Goal: Information Seeking & Learning: Learn about a topic

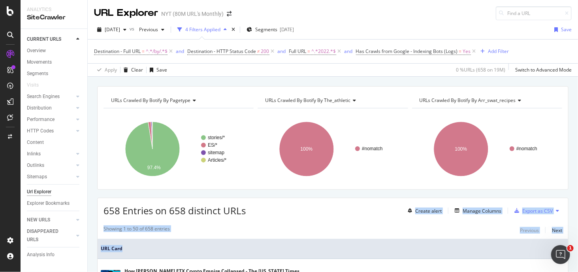
drag, startPoint x: 310, startPoint y: 206, endPoint x: 302, endPoint y: 252, distance: 46.6
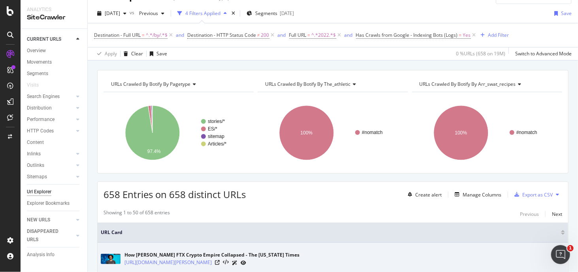
scroll to position [39, 0]
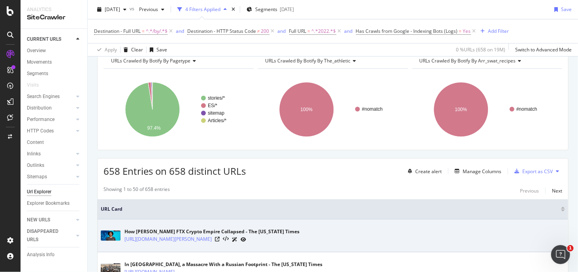
drag, startPoint x: 371, startPoint y: 207, endPoint x: 398, endPoint y: 242, distance: 44.8
click at [398, 242] on td "How Sam Bankman-Fried’s FTX Crypto Empire Collapsed - The New York Times https:…" at bounding box center [333, 235] width 470 height 33
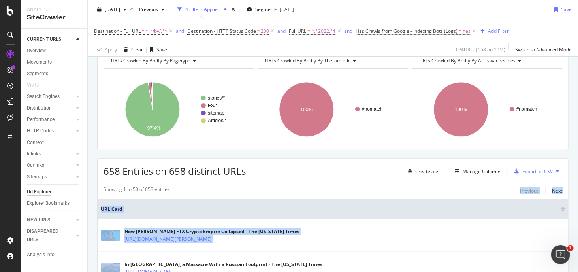
drag, startPoint x: 434, startPoint y: 237, endPoint x: 455, endPoint y: 191, distance: 50.2
click at [455, 191] on div "Showing 1 to 50 of 658 entries Previous Next" at bounding box center [333, 190] width 470 height 9
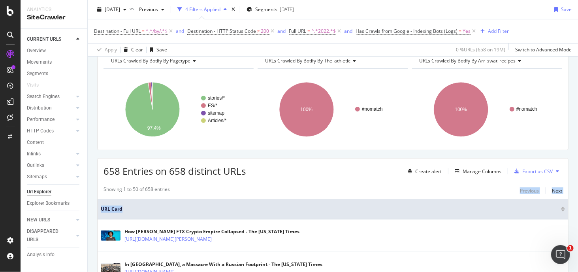
drag, startPoint x: 455, startPoint y: 191, endPoint x: 486, endPoint y: 198, distance: 32.1
click at [299, 161] on div "658 Entries on 658 distinct URLs Create alert Manage Columns Export as CSV" at bounding box center [333, 167] width 470 height 19
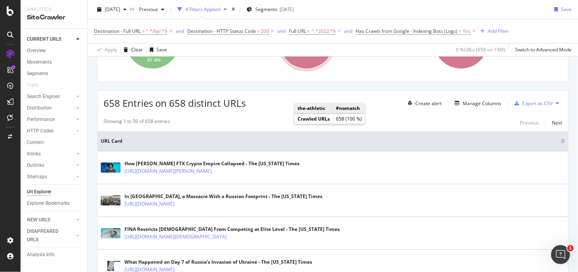
scroll to position [118, 0]
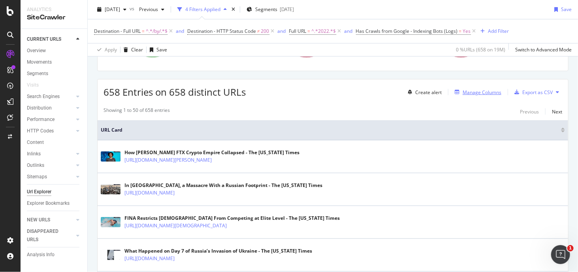
click at [490, 94] on div "Manage Columns" at bounding box center [481, 92] width 39 height 7
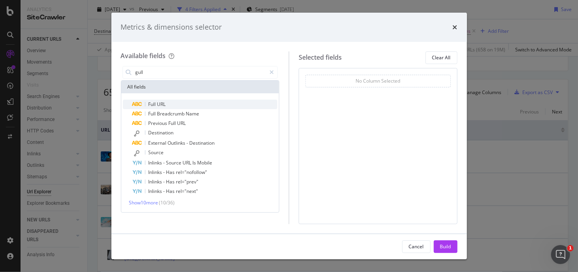
type input "gull"
click at [187, 102] on div "Full URL" at bounding box center [204, 104] width 145 height 9
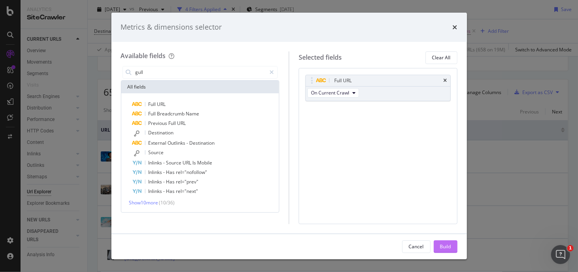
click at [446, 250] on div "Build" at bounding box center [445, 247] width 11 height 12
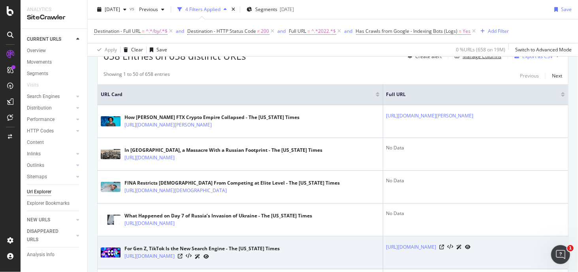
scroll to position [150, 0]
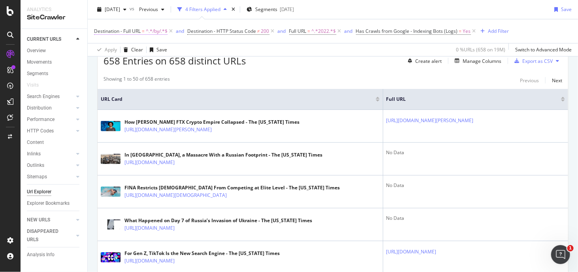
click at [150, 33] on span "^.*/by/.*$" at bounding box center [157, 31] width 22 height 11
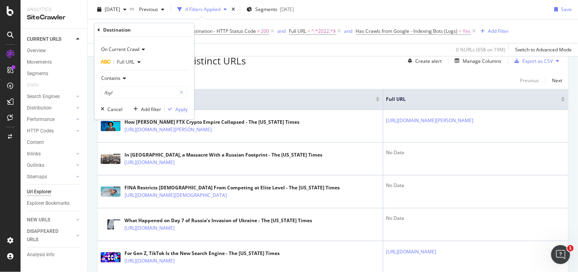
click at [297, 92] on th "URL Card" at bounding box center [241, 99] width 286 height 21
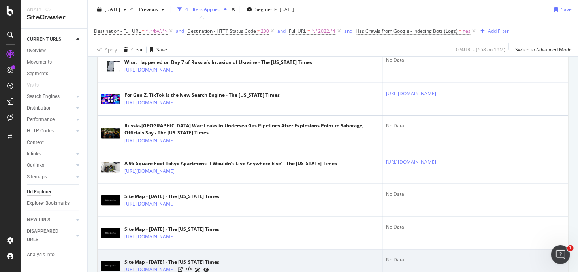
scroll to position [545, 0]
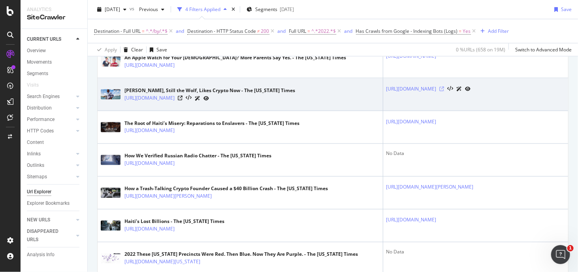
click at [444, 91] on icon at bounding box center [442, 88] width 5 height 5
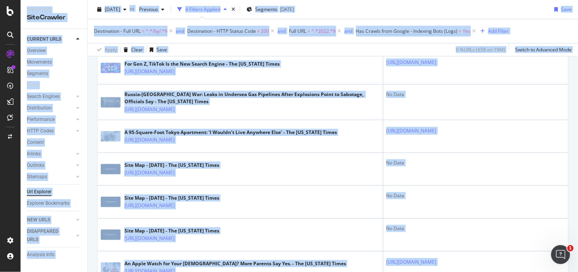
scroll to position [0, 0]
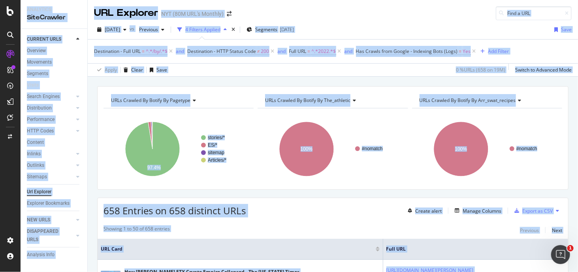
drag, startPoint x: 311, startPoint y: 119, endPoint x: 224, endPoint y: 7, distance: 141.9
click at [239, 0] on html "Analytics SiteCrawler CURRENT URLS Overview Movements Segments Visits Search En…" at bounding box center [289, 136] width 578 height 272
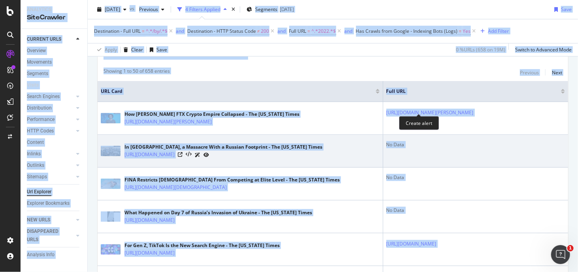
scroll to position [158, 0]
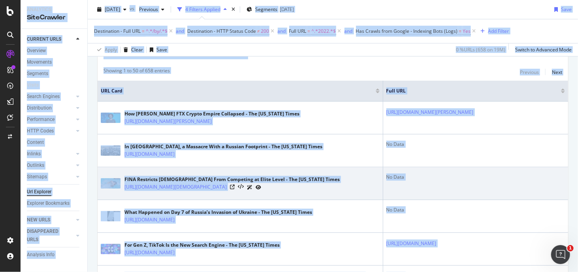
click at [427, 200] on td "No Data" at bounding box center [475, 183] width 185 height 33
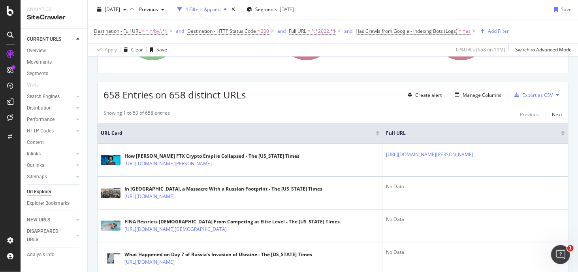
scroll to position [118, 0]
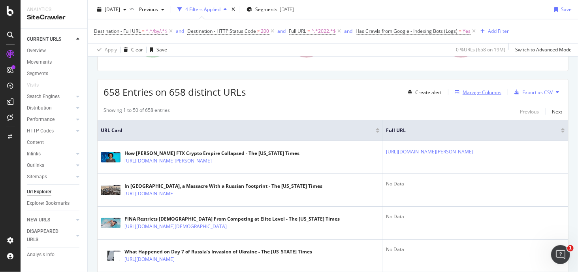
click at [465, 90] on div "Manage Columns" at bounding box center [481, 92] width 39 height 7
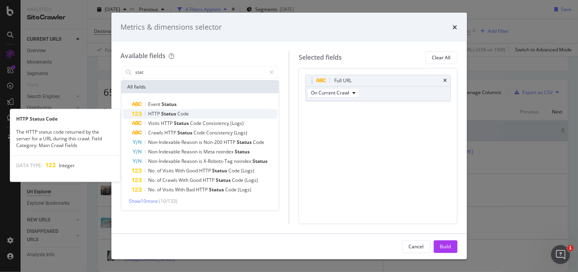
type input "stat"
click at [209, 111] on div "HTTP Status Code" at bounding box center [204, 113] width 145 height 9
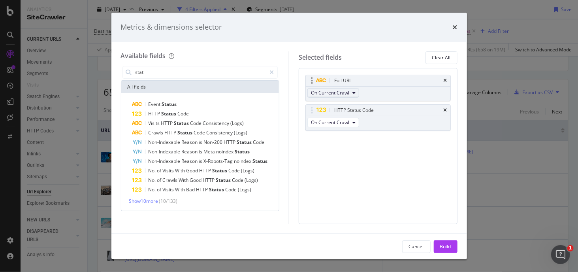
click at [348, 88] on button "On Current Crawl" at bounding box center [333, 92] width 52 height 9
click at [389, 183] on div "Full URL On Current Crawl HTTP Status Code On Current Crawl You can use this fi…" at bounding box center [378, 146] width 159 height 156
click at [450, 249] on div "Build" at bounding box center [445, 246] width 11 height 7
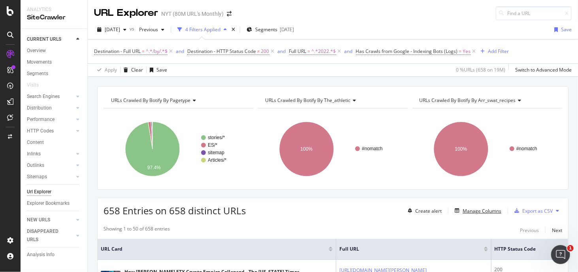
scroll to position [118, 0]
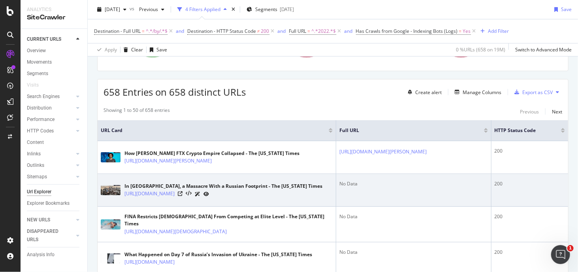
drag, startPoint x: 434, startPoint y: 182, endPoint x: 383, endPoint y: 187, distance: 50.8
click at [383, 186] on td "No Data" at bounding box center [413, 190] width 155 height 33
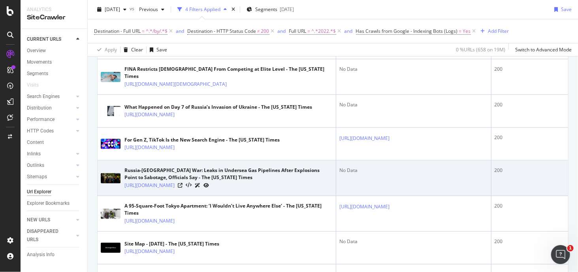
scroll to position [237, 0]
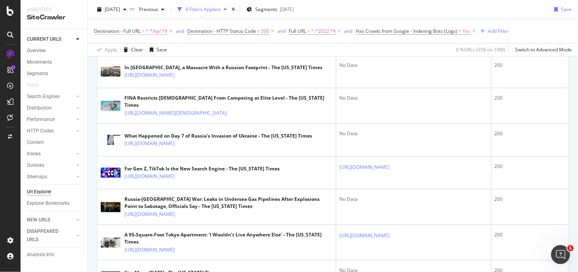
click at [149, 30] on span "^.*/by/.*$" at bounding box center [157, 31] width 22 height 11
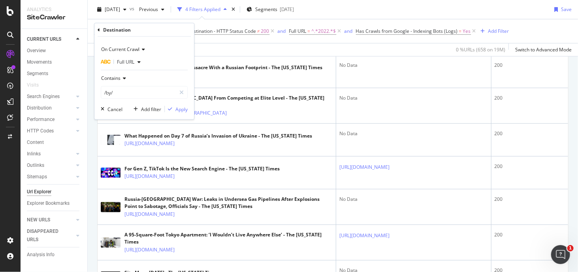
click at [229, 47] on div "Apply Clear Save 0 % URLs ( 658 on 19M ) Switch to Advanced Mode" at bounding box center [333, 49] width 490 height 13
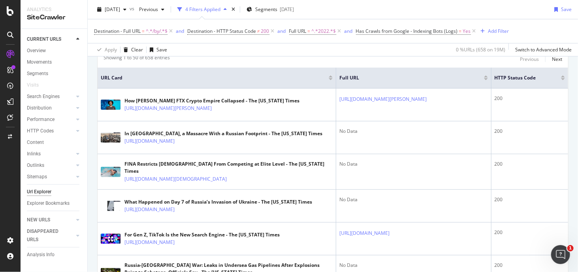
scroll to position [0, 0]
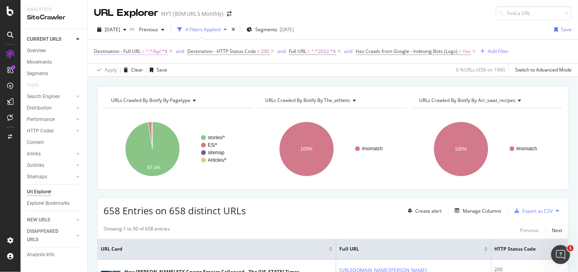
click at [155, 53] on span "^.*/by/.*$" at bounding box center [157, 51] width 22 height 11
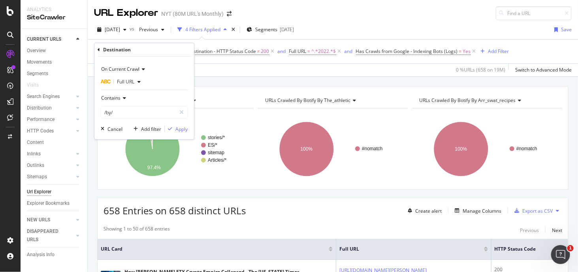
click at [237, 56] on span "Destination - HTTP Status Code ≠ 200" at bounding box center [231, 51] width 89 height 11
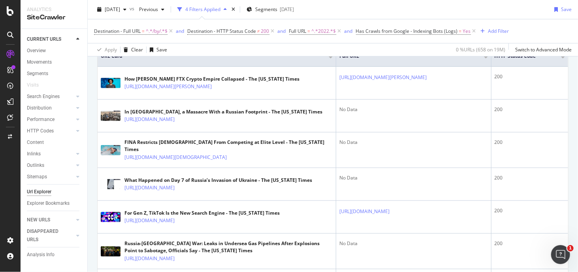
scroll to position [197, 0]
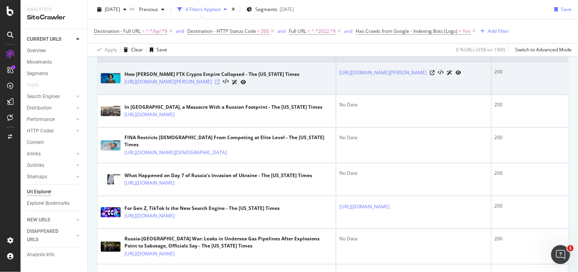
click at [220, 84] on icon at bounding box center [217, 81] width 5 height 5
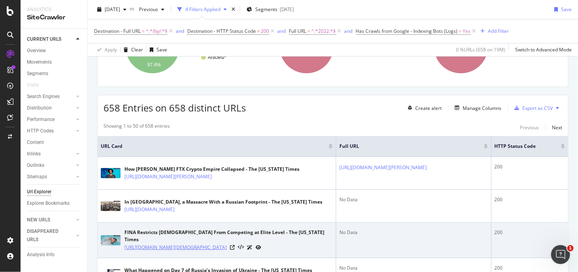
scroll to position [237, 0]
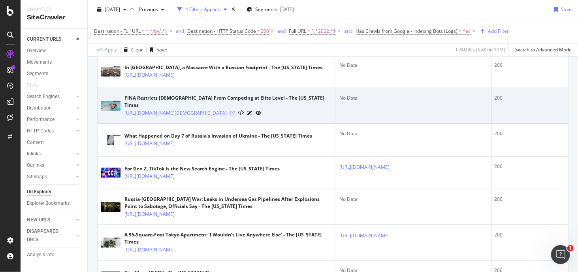
click at [235, 115] on icon at bounding box center [232, 113] width 5 height 5
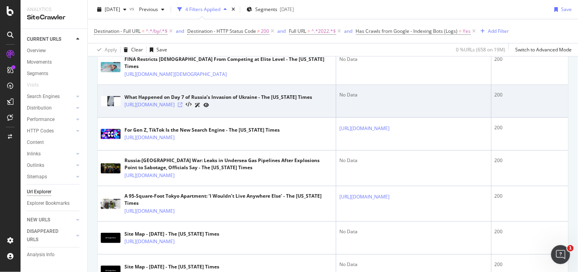
scroll to position [276, 0]
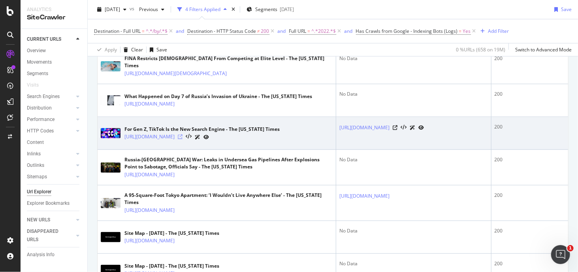
click at [182, 139] on icon at bounding box center [180, 136] width 5 height 5
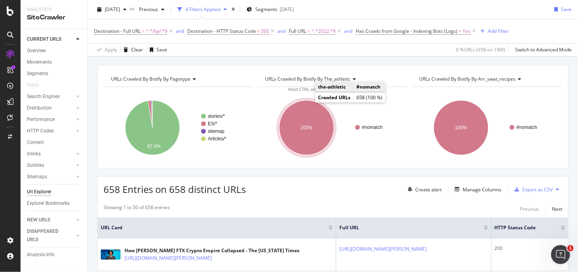
scroll to position [0, 0]
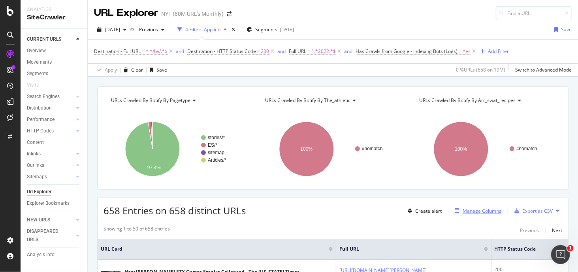
click at [476, 207] on div "Manage Columns" at bounding box center [481, 210] width 39 height 7
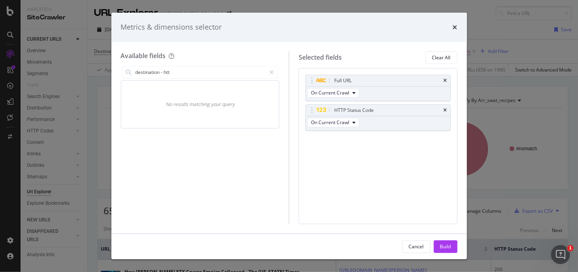
type input "destination - http"
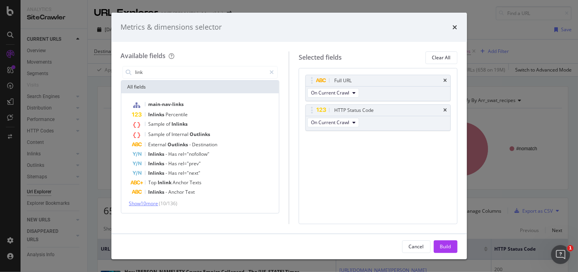
type input "link"
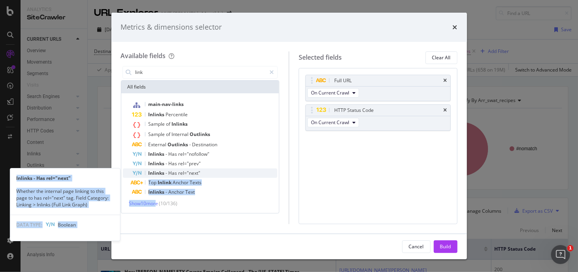
drag, startPoint x: 155, startPoint y: 203, endPoint x: 240, endPoint y: 175, distance: 89.9
click at [240, 175] on div "main-nav-links Inlinks Percentile Sample of Inlinks Sample of Internal Outlinks…" at bounding box center [200, 153] width 155 height 107
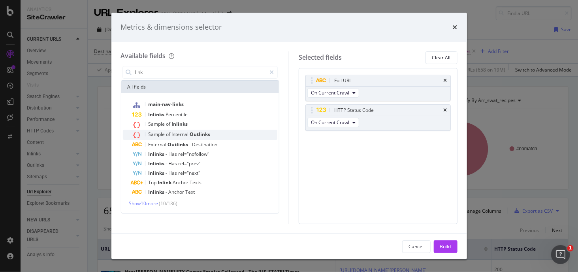
click at [201, 138] on div "Sample of Internal Outlinks" at bounding box center [204, 135] width 145 height 10
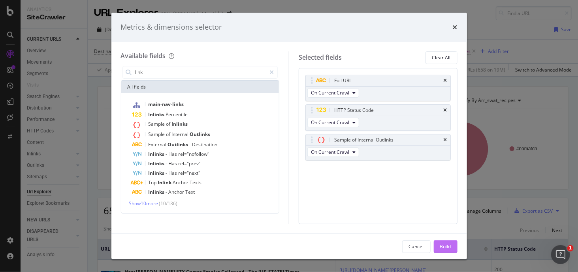
click at [449, 244] on div "Build" at bounding box center [445, 246] width 11 height 7
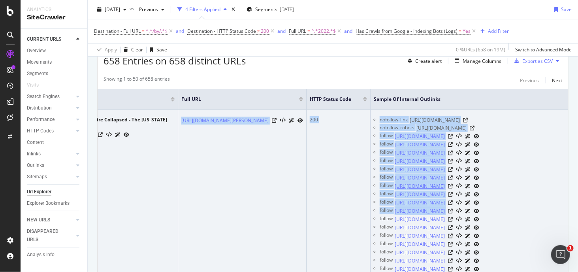
scroll to position [0, 190]
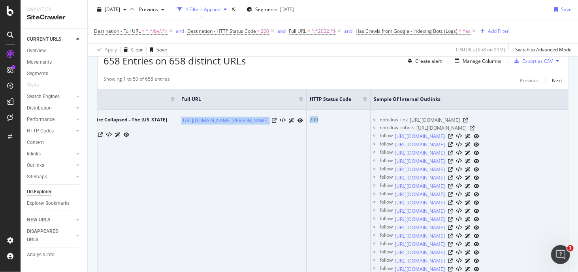
drag, startPoint x: 290, startPoint y: 219, endPoint x: 315, endPoint y: 179, distance: 47.8
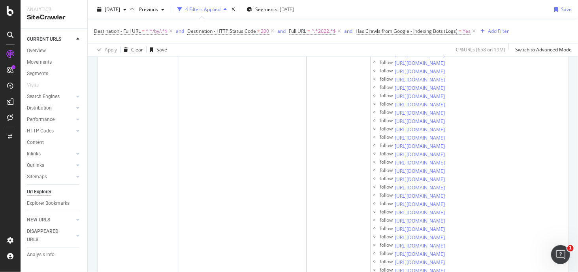
scroll to position [0, 0]
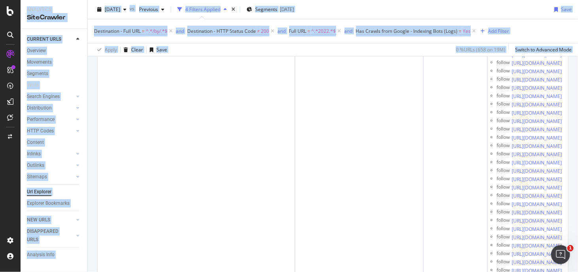
drag, startPoint x: 272, startPoint y: 189, endPoint x: -428, endPoint y: 166, distance: 700.2
click at [0, 166] on html "Analytics SiteCrawler CURRENT URLS Overview Movements Segments Visits Search En…" at bounding box center [289, 136] width 578 height 272
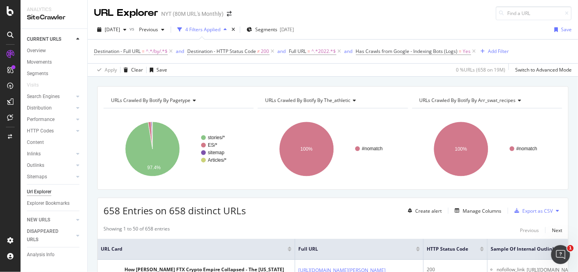
drag, startPoint x: 472, startPoint y: 220, endPoint x: 360, endPoint y: 0, distance: 245.9
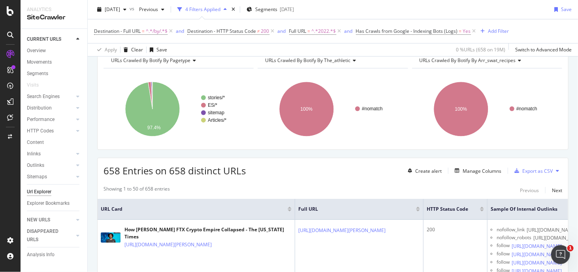
scroll to position [118, 0]
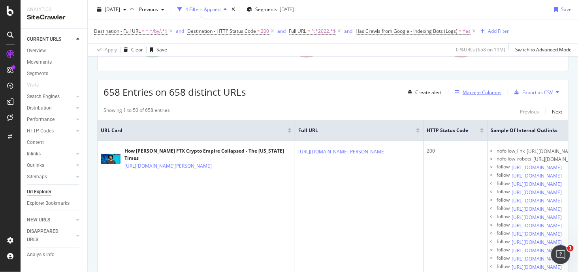
click at [483, 92] on div "Manage Columns" at bounding box center [481, 92] width 39 height 7
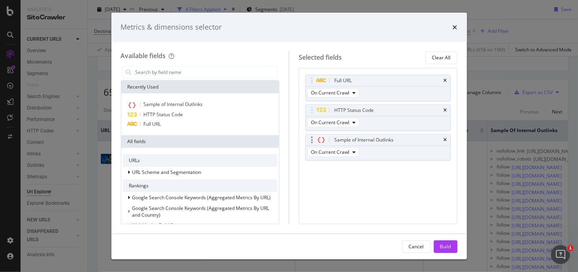
click at [448, 139] on div "Sample of Internal Outlinks" at bounding box center [378, 139] width 145 height 11
click at [447, 139] on icon "times" at bounding box center [446, 139] width 4 height 5
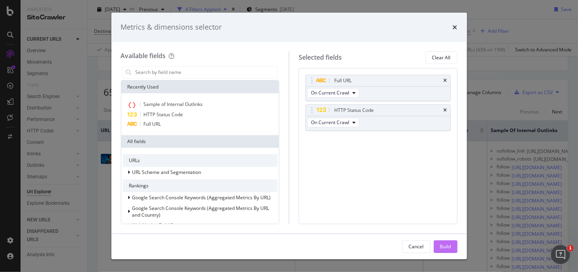
click at [444, 243] on div "Build" at bounding box center [445, 246] width 11 height 7
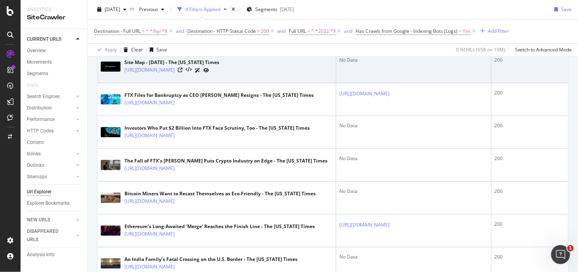
scroll to position [782, 0]
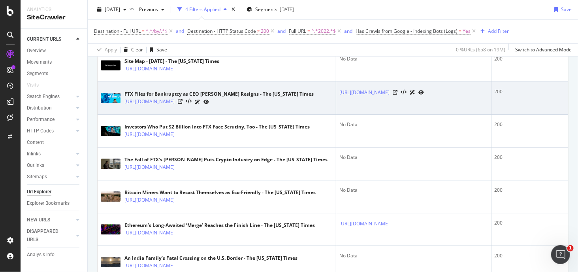
click at [263, 106] on div "[URL][DOMAIN_NAME]" at bounding box center [218, 102] width 189 height 8
click at [182, 104] on icon at bounding box center [180, 101] width 5 height 5
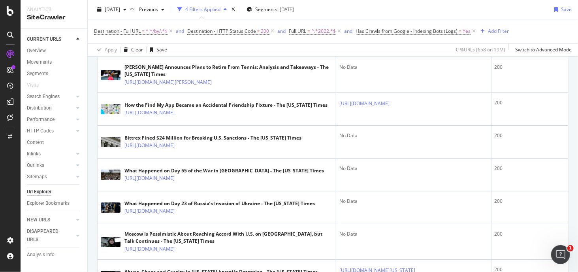
scroll to position [1295, 0]
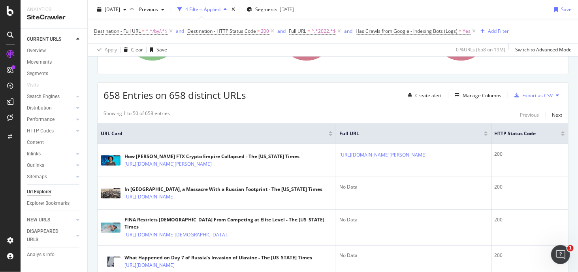
scroll to position [110, 0]
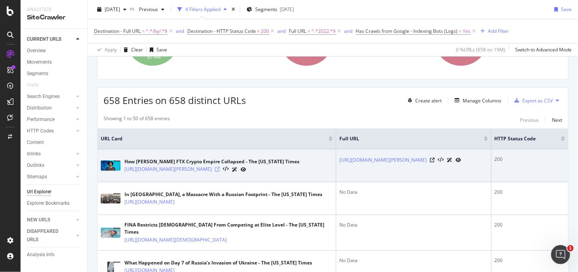
click at [220, 171] on icon at bounding box center [217, 169] width 5 height 5
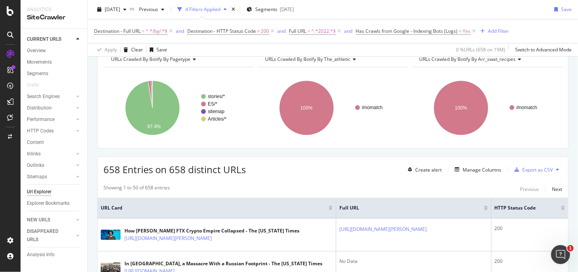
scroll to position [0, 0]
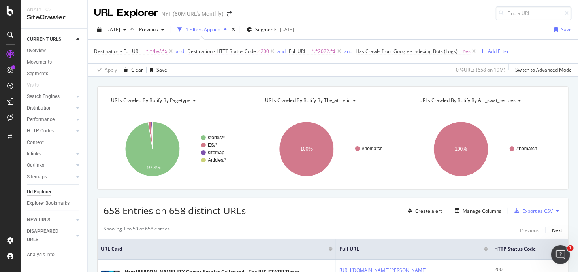
click at [236, 53] on span "Destination - HTTP Status Code" at bounding box center [221, 51] width 69 height 7
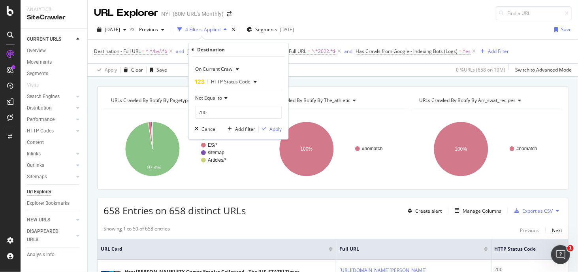
click at [122, 86] on div "URLs Crawled By Botify By pagetype Chart (by Value) Table Expand Export as CSV …" at bounding box center [332, 137] width 471 height 103
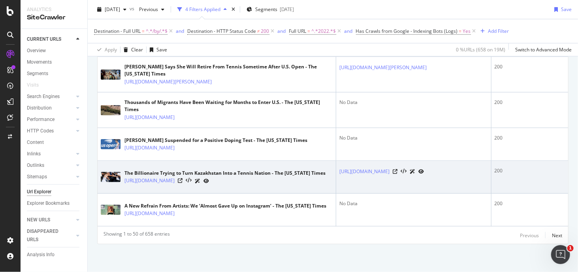
scroll to position [2093, 0]
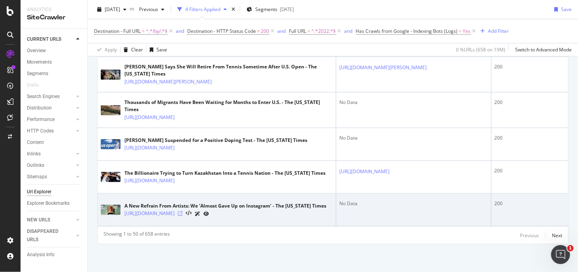
click at [182, 216] on icon at bounding box center [180, 213] width 5 height 5
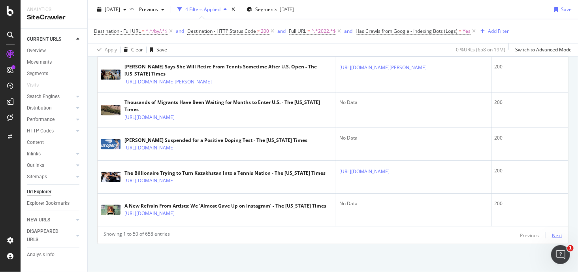
click at [552, 239] on div "Next" at bounding box center [557, 235] width 10 height 7
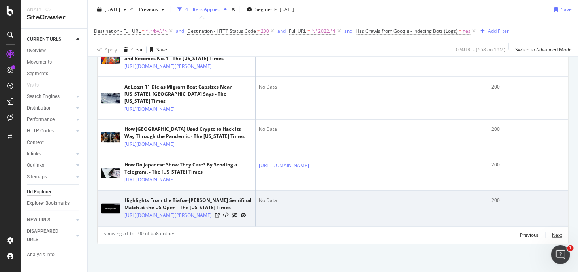
scroll to position [2370, 0]
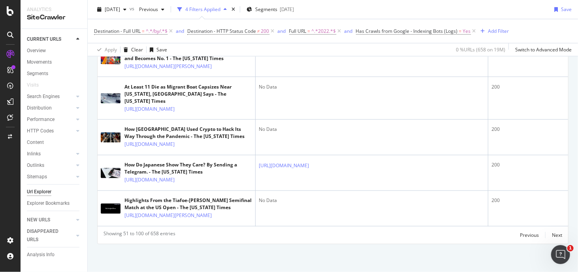
click at [545, 240] on div "Previous Next" at bounding box center [541, 234] width 42 height 9
click at [552, 239] on div "Next" at bounding box center [557, 235] width 10 height 7
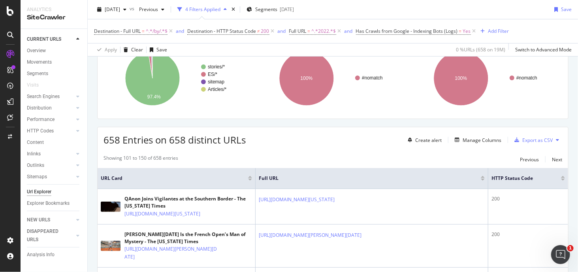
scroll to position [2322, 0]
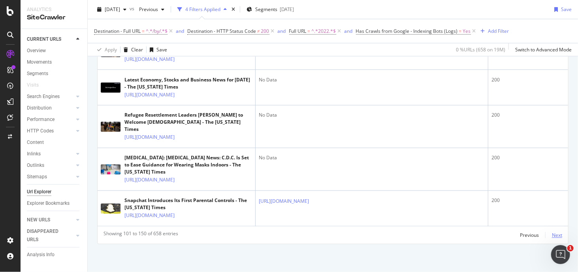
click at [553, 233] on div "Next" at bounding box center [557, 235] width 10 height 7
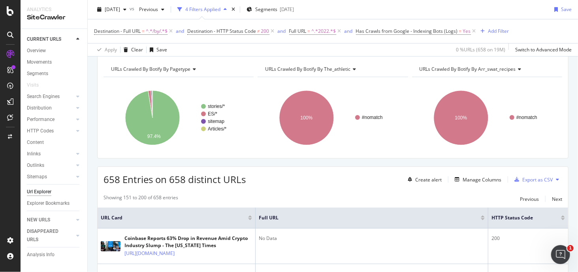
scroll to position [189, 0]
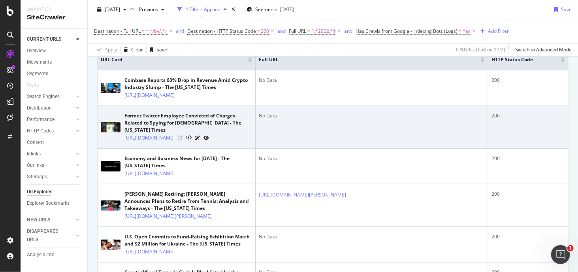
click at [182, 140] on icon at bounding box center [180, 137] width 5 height 5
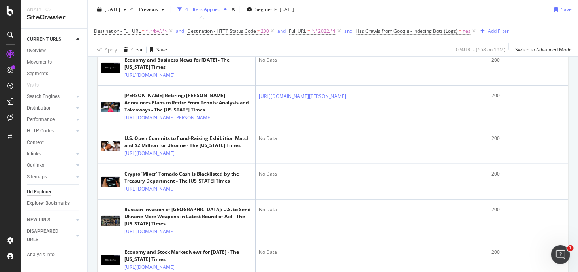
scroll to position [505, 0]
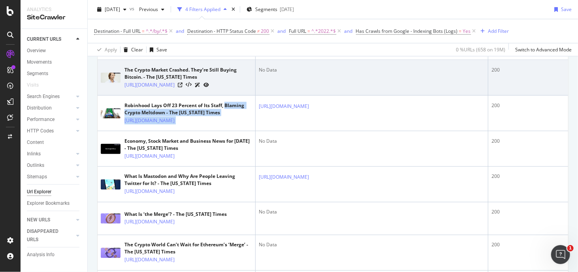
drag, startPoint x: 226, startPoint y: 213, endPoint x: 226, endPoint y: 174, distance: 39.1
click at [224, 131] on td "Robinhood Lays Off 23 Percent of Its Staff, Blaming Crypto Meltdown - The New Y…" at bounding box center [177, 114] width 158 height 36
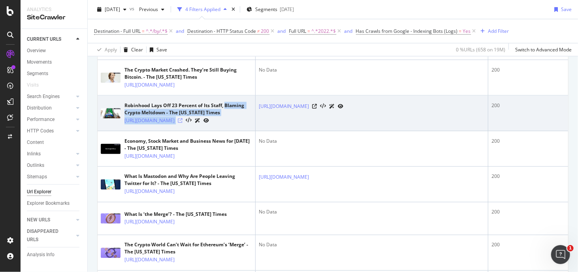
click at [182, 123] on icon at bounding box center [180, 120] width 5 height 5
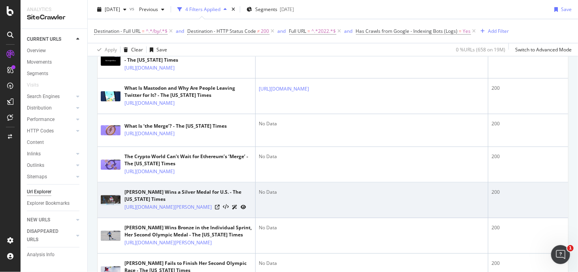
scroll to position [742, 0]
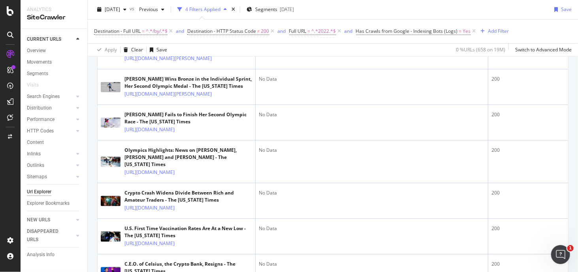
click at [182, 25] on icon at bounding box center [180, 23] width 5 height 5
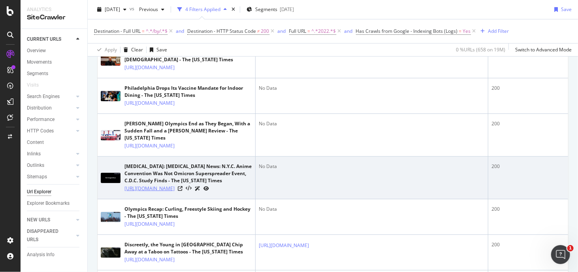
scroll to position [1611, 0]
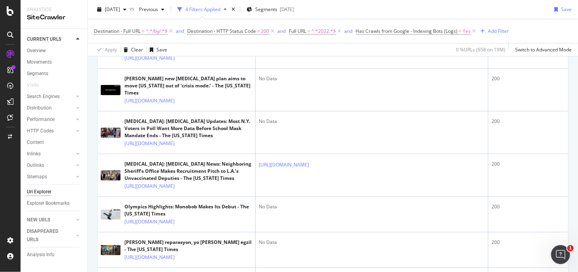
scroll to position [1927, 0]
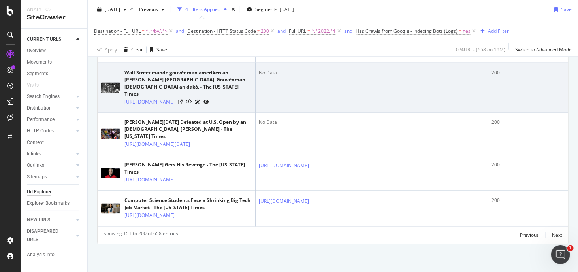
scroll to position [2282, 0]
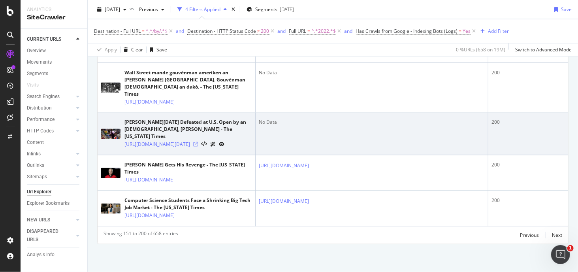
click at [198, 147] on icon at bounding box center [195, 144] width 5 height 5
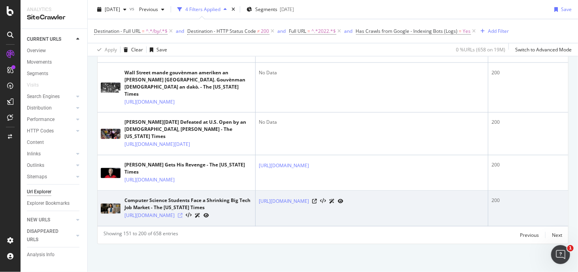
click at [182, 213] on icon at bounding box center [180, 215] width 5 height 5
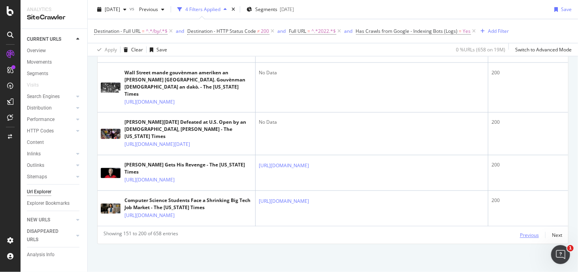
click at [520, 233] on div "Previous" at bounding box center [529, 235] width 19 height 7
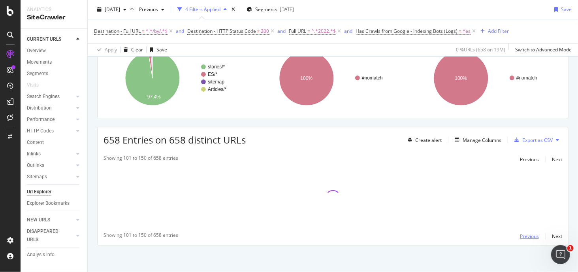
scroll to position [2322, 0]
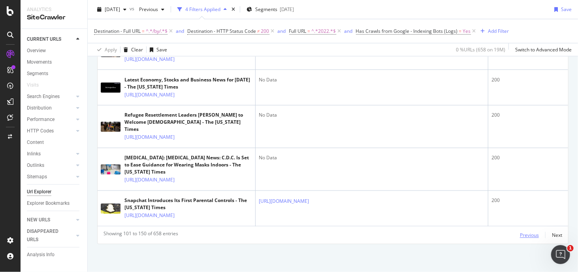
click at [520, 233] on div "Previous" at bounding box center [529, 235] width 19 height 7
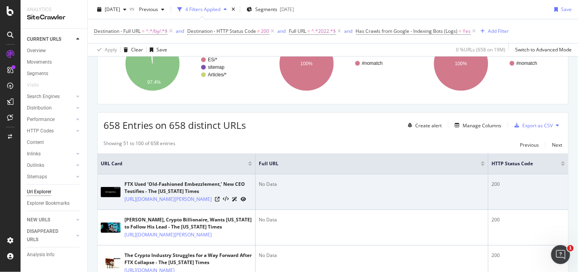
scroll to position [158, 0]
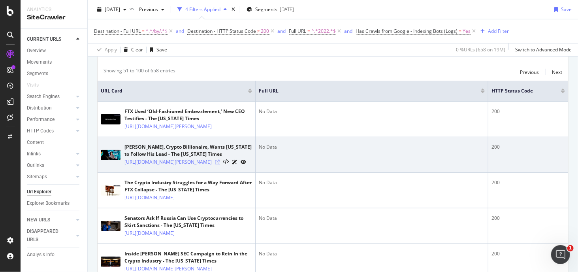
click at [220, 164] on icon at bounding box center [217, 162] width 5 height 5
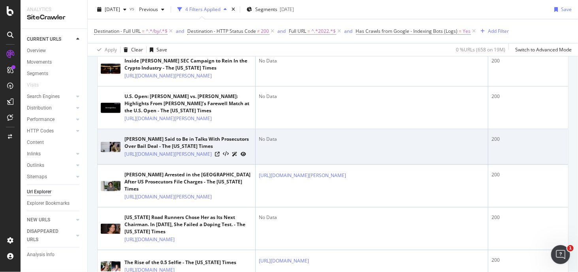
scroll to position [355, 0]
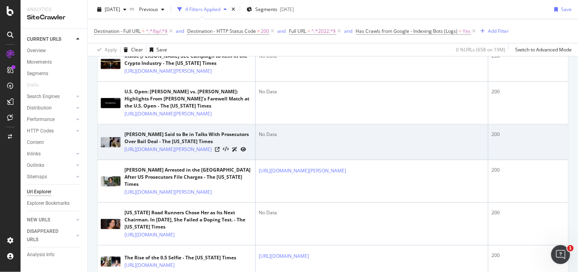
click at [222, 153] on div at bounding box center [230, 149] width 31 height 8
click at [220, 152] on icon at bounding box center [217, 149] width 5 height 5
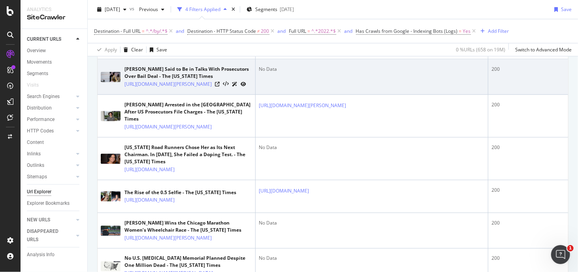
scroll to position [513, 0]
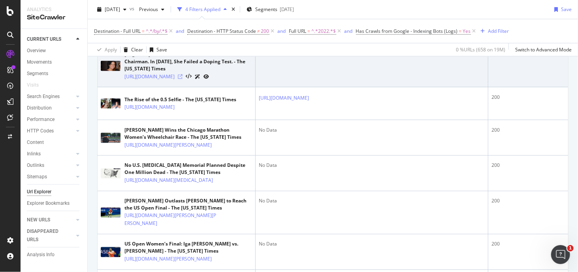
click at [182, 79] on icon at bounding box center [180, 76] width 5 height 5
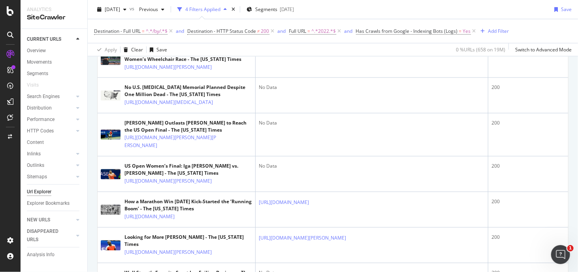
scroll to position [592, 0]
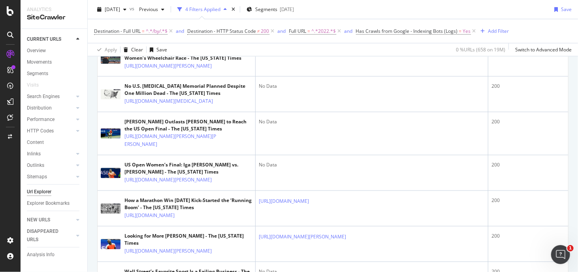
click at [182, 30] on icon at bounding box center [180, 28] width 5 height 5
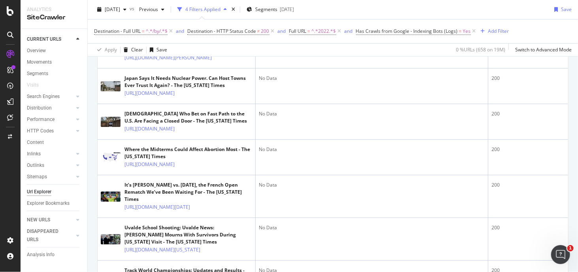
scroll to position [869, 0]
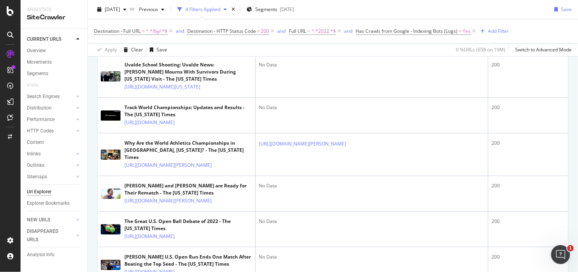
scroll to position [1224, 0]
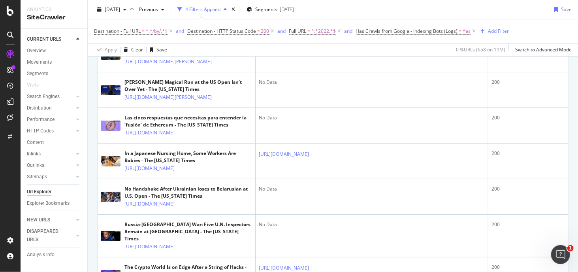
scroll to position [1540, 0]
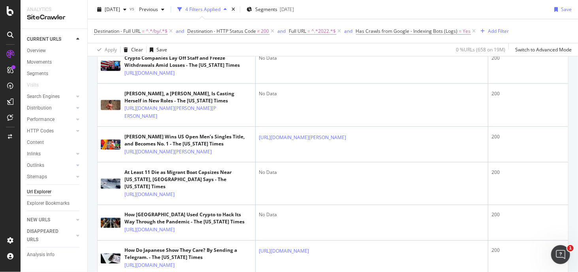
scroll to position [1817, 0]
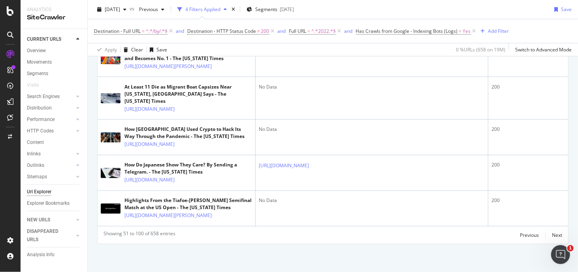
scroll to position [1935, 0]
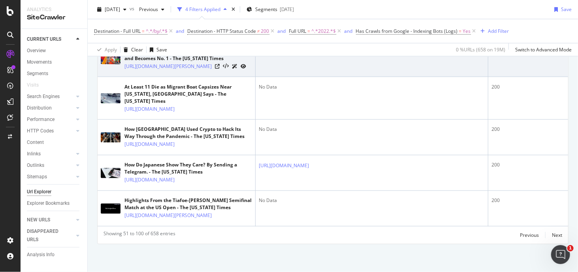
scroll to position [2212, 0]
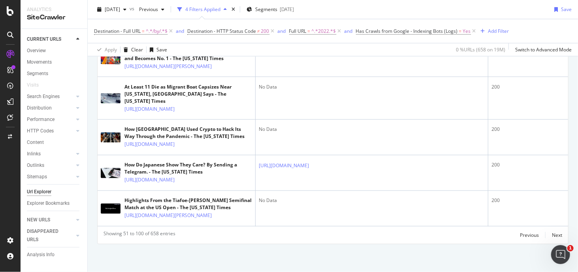
click at [221, 29] on icon at bounding box center [223, 26] width 5 height 5
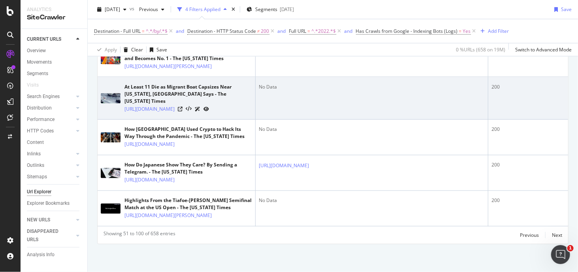
scroll to position [2378, 0]
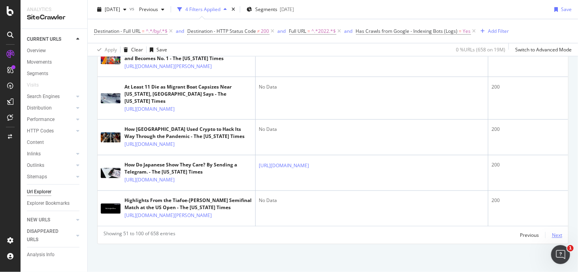
click at [552, 236] on div "Next" at bounding box center [557, 235] width 10 height 7
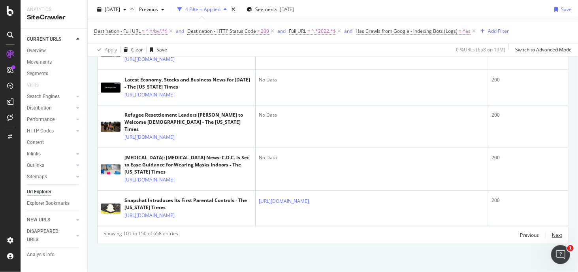
scroll to position [2006, 0]
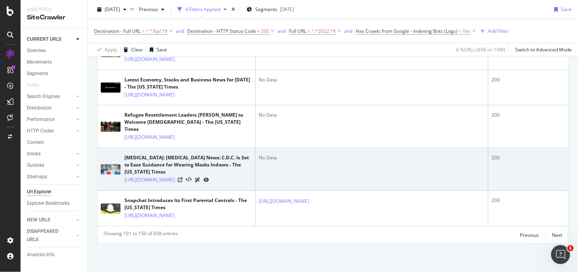
scroll to position [2322, 0]
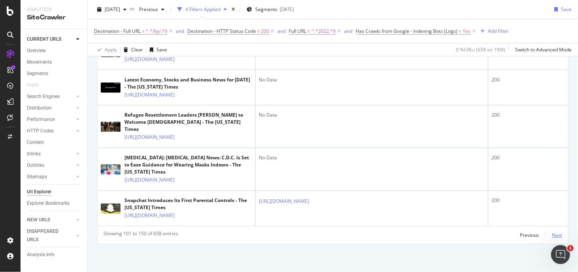
click at [552, 235] on div "Next" at bounding box center [557, 235] width 10 height 7
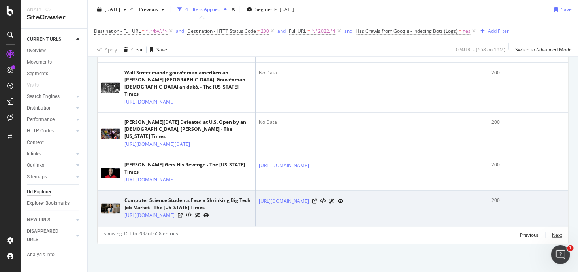
scroll to position [2354, 0]
click at [182, 213] on icon at bounding box center [180, 215] width 5 height 5
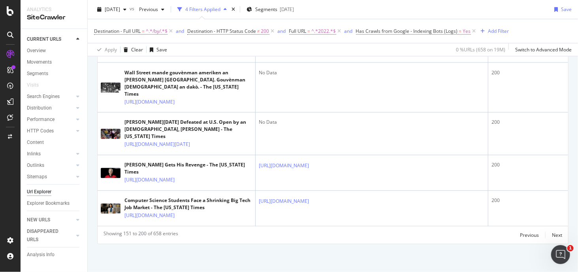
click at [544, 234] on div "Previous Next" at bounding box center [541, 234] width 42 height 9
click at [553, 233] on div "Next" at bounding box center [557, 235] width 10 height 7
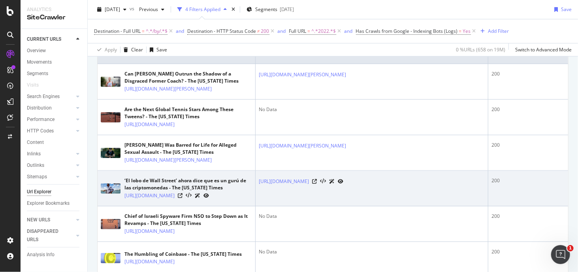
scroll to position [150, 0]
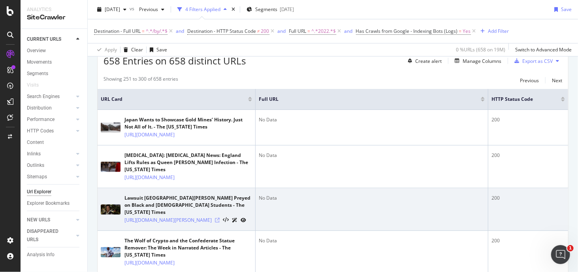
click at [220, 222] on icon at bounding box center [217, 220] width 5 height 5
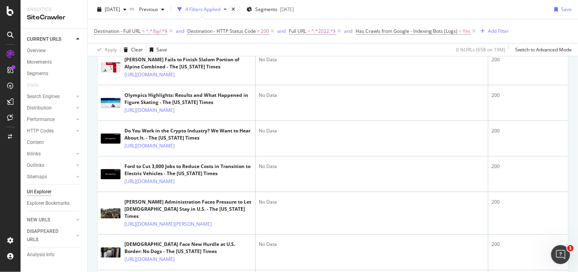
scroll to position [703, 0]
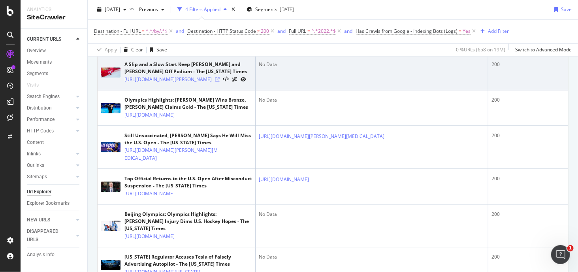
click at [220, 82] on icon at bounding box center [217, 79] width 5 height 5
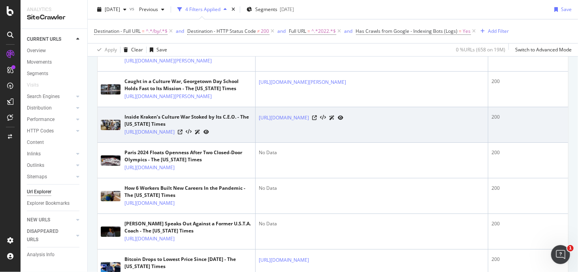
scroll to position [1453, 0]
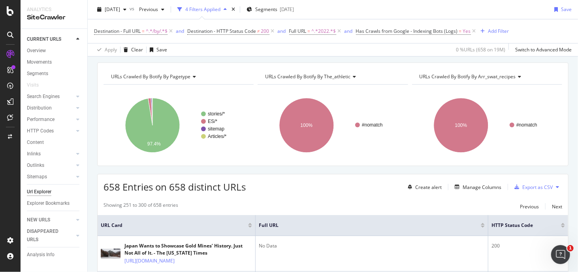
scroll to position [0, 0]
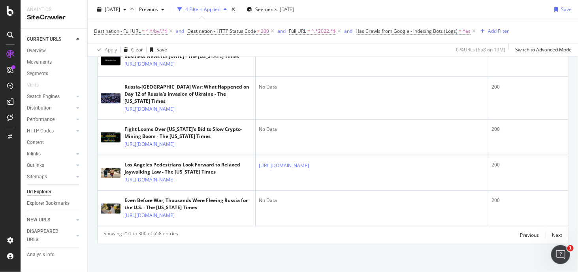
drag, startPoint x: 328, startPoint y: 66, endPoint x: 243, endPoint y: 290, distance: 239.7
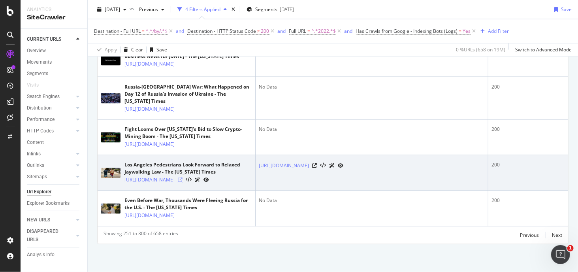
click at [182, 178] on icon at bounding box center [180, 180] width 5 height 5
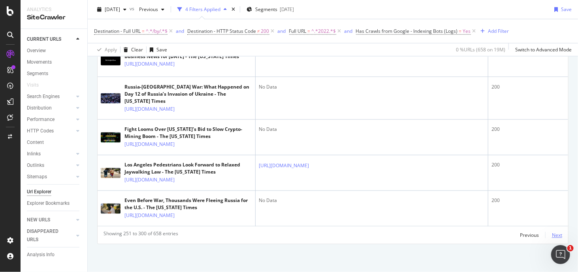
click at [552, 233] on div "Next" at bounding box center [557, 235] width 10 height 7
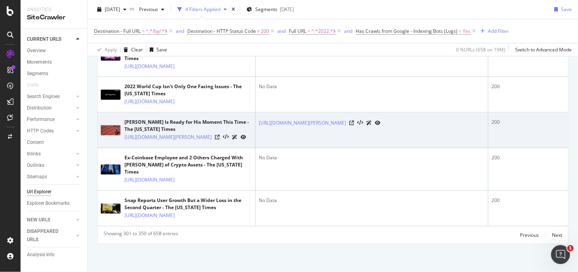
scroll to position [2439, 0]
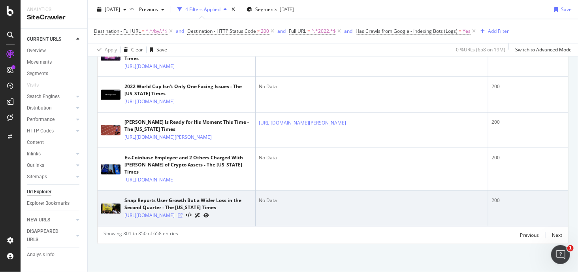
click at [182, 213] on icon at bounding box center [180, 215] width 5 height 5
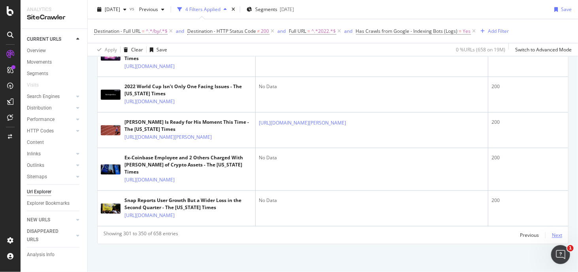
click at [553, 237] on div "Next" at bounding box center [557, 235] width 10 height 7
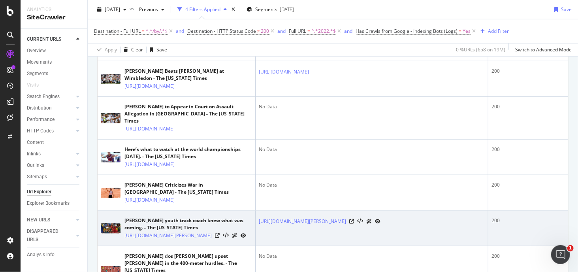
scroll to position [395, 0]
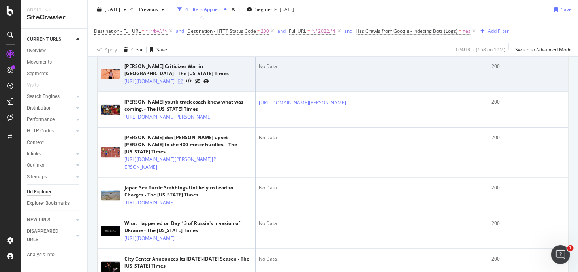
click at [182, 84] on icon at bounding box center [180, 81] width 5 height 5
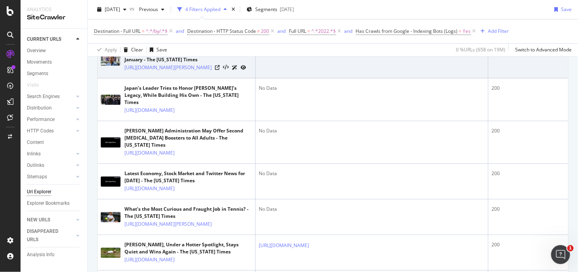
scroll to position [790, 0]
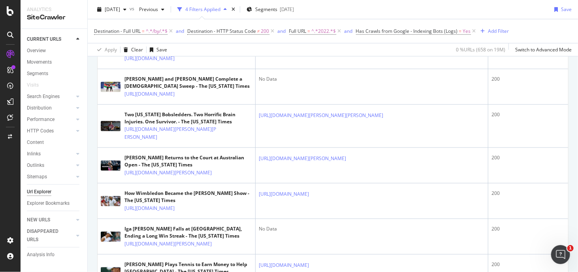
scroll to position [1738, 0]
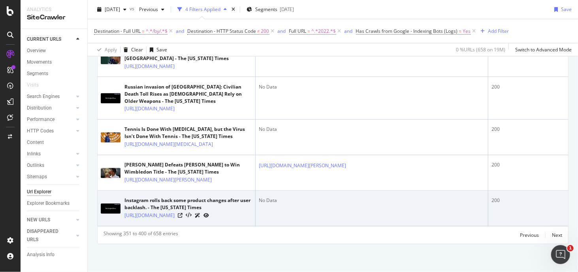
scroll to position [2442, 0]
click at [182, 213] on icon at bounding box center [180, 215] width 5 height 5
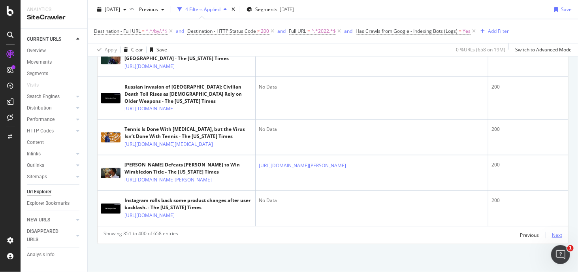
click at [553, 233] on div "Next" at bounding box center [557, 235] width 10 height 7
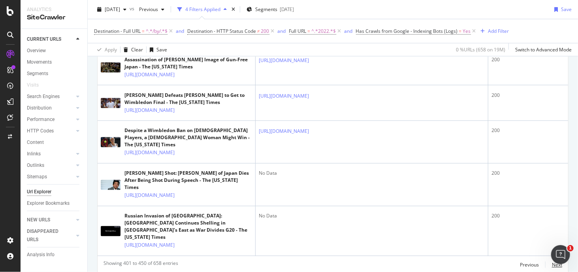
scroll to position [1902, 0]
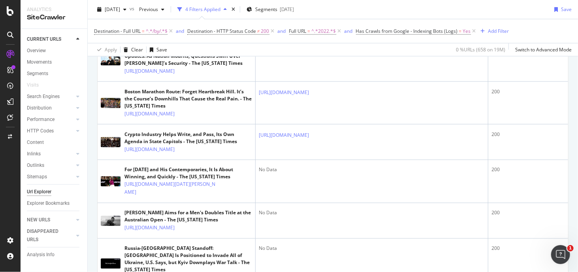
scroll to position [0, 0]
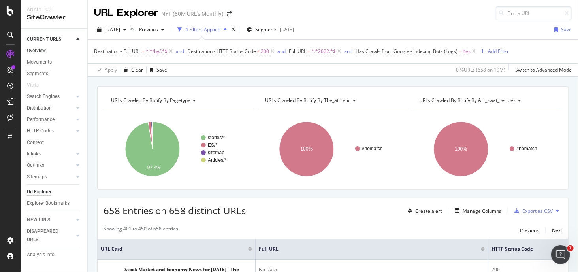
drag, startPoint x: 377, startPoint y: 230, endPoint x: 65, endPoint y: 47, distance: 362.1
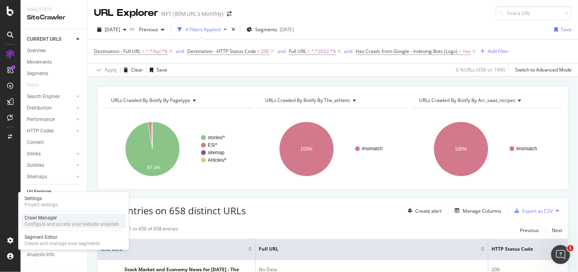
click at [55, 221] on div "Configure and access your website analyses" at bounding box center [71, 224] width 94 height 6
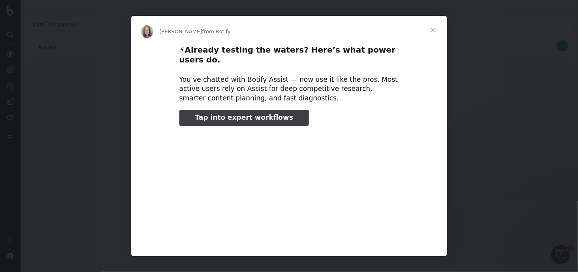
type input "53498"
click at [427, 32] on span "Close" at bounding box center [433, 30] width 28 height 28
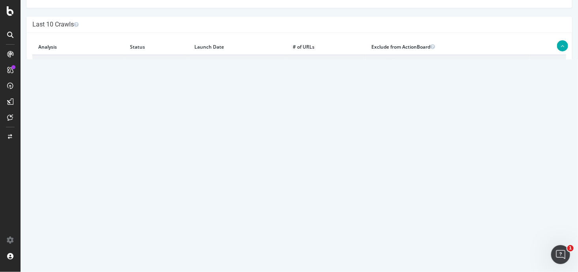
click at [51, 83] on link "2025 Sep. 8th report" at bounding box center [53, 82] width 30 height 7
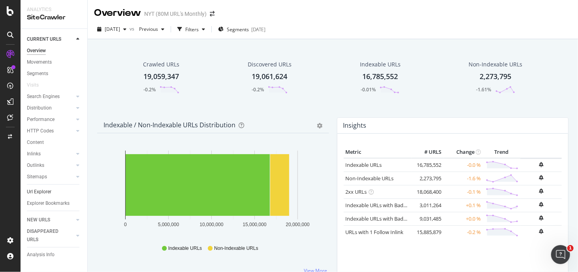
click at [65, 190] on link "Url Explorer" at bounding box center [54, 192] width 55 height 8
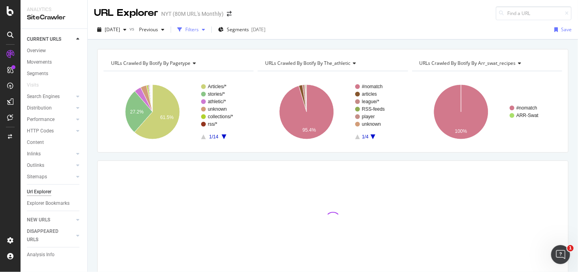
click at [199, 30] on div "Filters" at bounding box center [191, 29] width 13 height 7
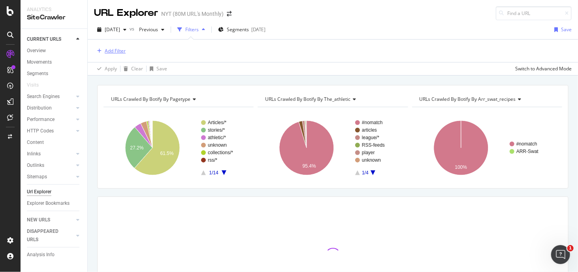
click at [120, 48] on div "Add Filter" at bounding box center [115, 50] width 21 height 7
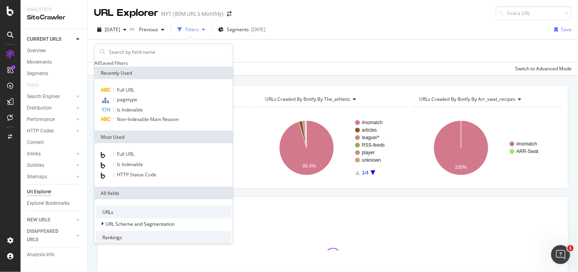
click at [136, 99] on div "Full URL pagetype Is Indexable Non-Indexable Main Reason" at bounding box center [163, 104] width 138 height 51
click at [139, 95] on div "Full URL" at bounding box center [163, 89] width 135 height 9
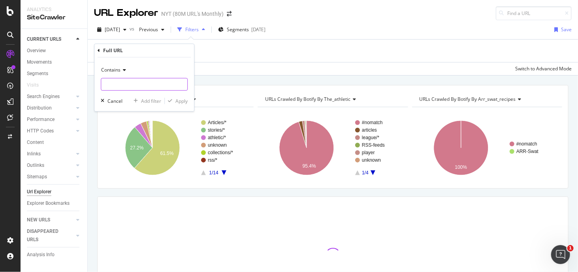
click at [133, 84] on input "text" at bounding box center [144, 84] width 86 height 13
paste input "http://nytimes.com/by/ada-petriczko"
type input "http://nytimes.com/by/ada-petriczko"
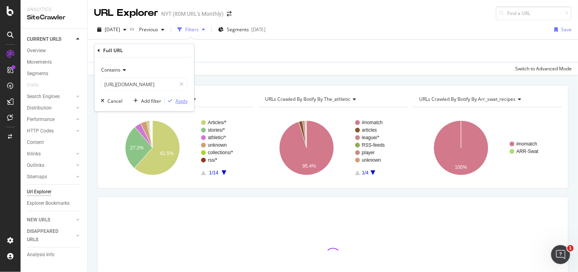
click at [185, 98] on div "Apply" at bounding box center [181, 101] width 12 height 7
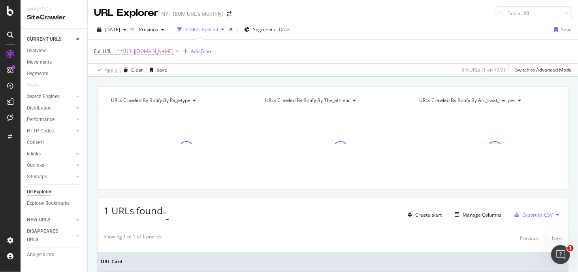
scroll to position [71, 0]
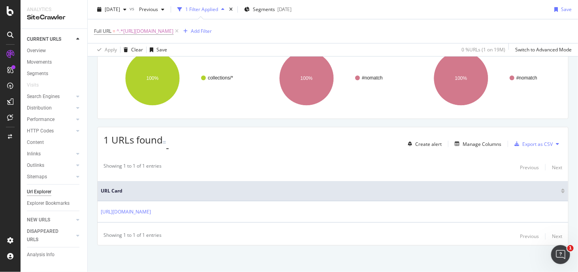
drag, startPoint x: 417, startPoint y: 226, endPoint x: 349, endPoint y: 173, distance: 85.9
click at [353, 176] on div "URL Card http://nytimes.com/by/ada-petriczko" at bounding box center [333, 202] width 470 height 52
click at [111, 10] on span "2025 Sep. 8th" at bounding box center [112, 9] width 15 height 7
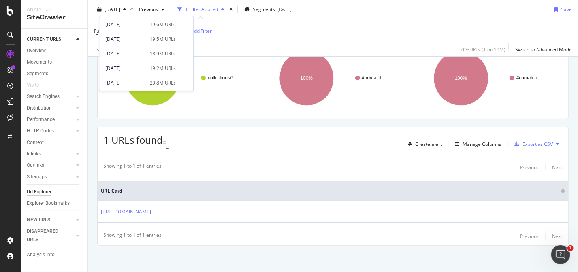
scroll to position [421, 0]
click at [158, 83] on div "20.0M URLs" at bounding box center [163, 82] width 26 height 7
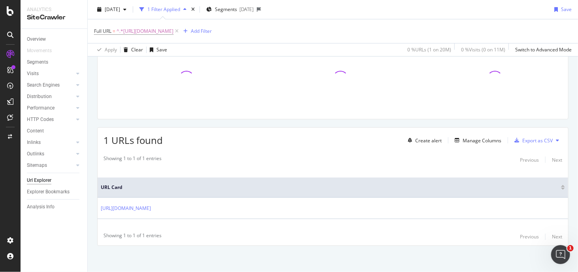
scroll to position [71, 0]
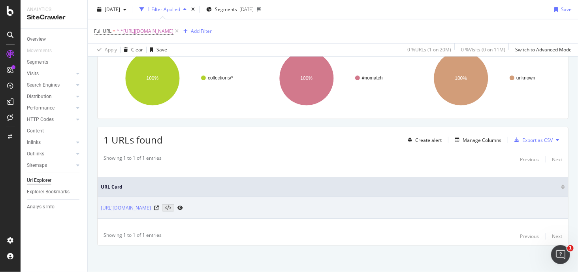
click at [183, 205] on icon at bounding box center [180, 207] width 6 height 5
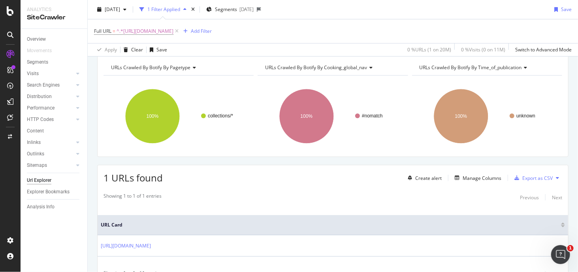
scroll to position [0, 0]
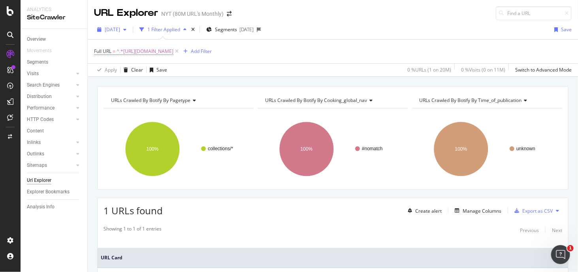
click at [120, 31] on span "2023 Sep. 25th" at bounding box center [112, 29] width 15 height 7
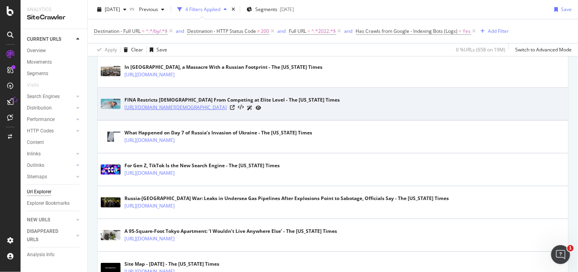
scroll to position [237, 0]
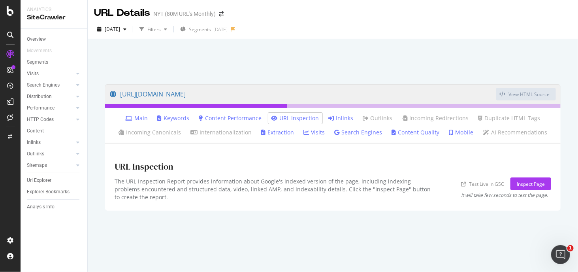
click at [343, 116] on link "Inlinks" at bounding box center [341, 118] width 25 height 8
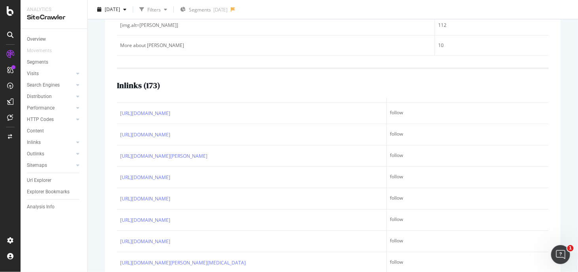
scroll to position [1659, 0]
click at [40, 90] on div "ActionBoard" at bounding box center [44, 89] width 31 height 8
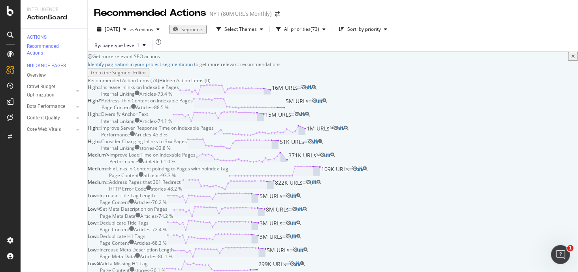
click at [203, 32] on span "Segments" at bounding box center [192, 29] width 22 height 7
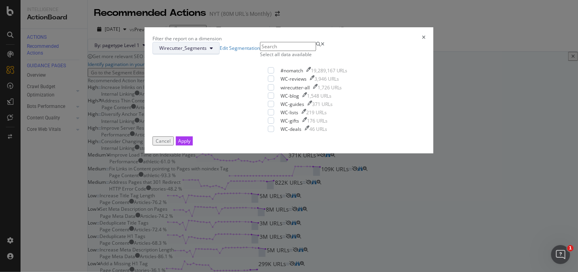
click at [213, 51] on icon "modal" at bounding box center [211, 48] width 3 height 5
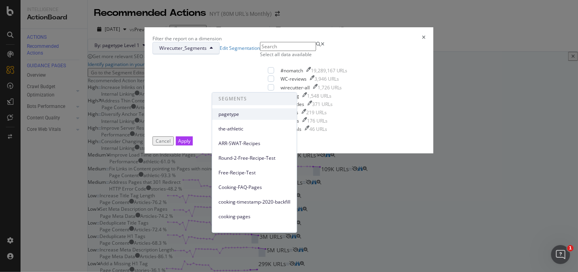
click at [270, 111] on span "pagetype" at bounding box center [254, 114] width 72 height 7
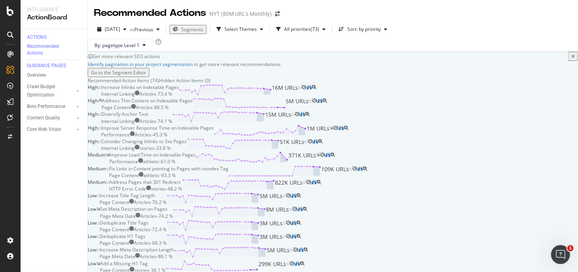
scroll to position [948, 0]
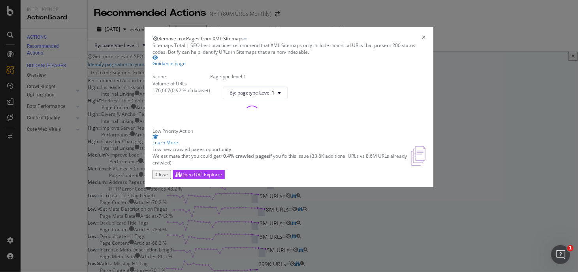
scroll to position [36, 0]
click at [222, 178] on div "Open URL Explorer" at bounding box center [201, 174] width 41 height 7
click at [480, 206] on div "Remove 5xx Pages from XML Sitemaps Sitemaps Total | SEO best practices recommen…" at bounding box center [289, 136] width 578 height 272
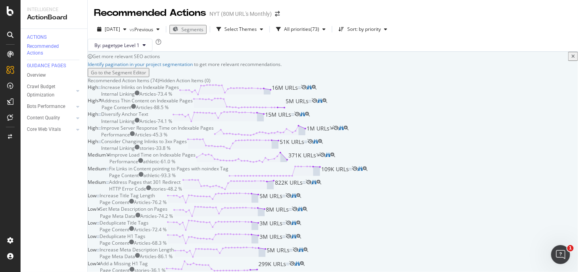
scroll to position [1066, 0]
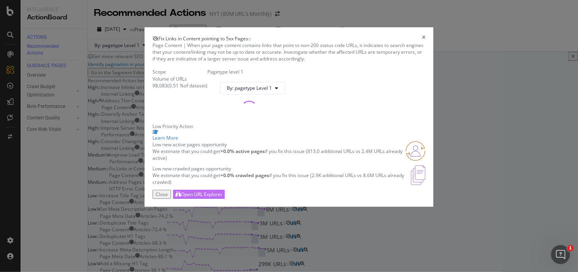
click at [222, 197] on div "Open URL Explorer" at bounding box center [201, 194] width 41 height 7
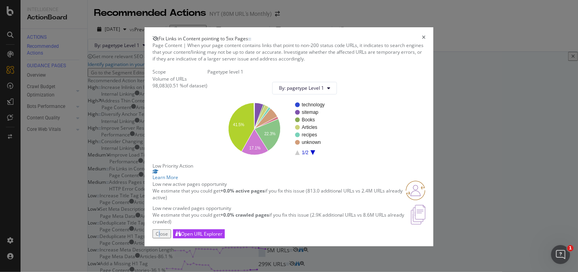
drag, startPoint x: 359, startPoint y: 241, endPoint x: 358, endPoint y: 245, distance: 4.3
click at [358, 238] on div "Close Open URL Explorer" at bounding box center [288, 233] width 273 height 9
click at [168, 237] on div "Close" at bounding box center [162, 233] width 12 height 7
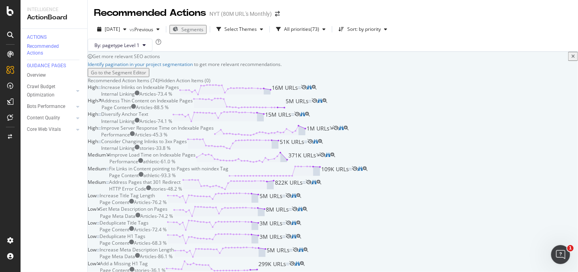
scroll to position [1619, 0]
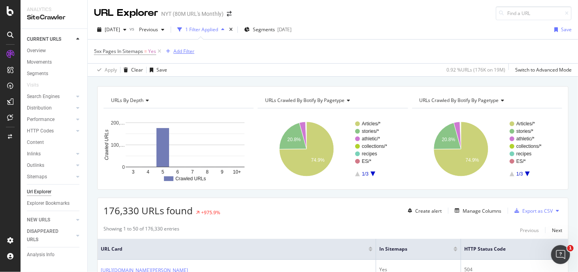
click at [189, 47] on div "Add Filter" at bounding box center [179, 51] width 32 height 9
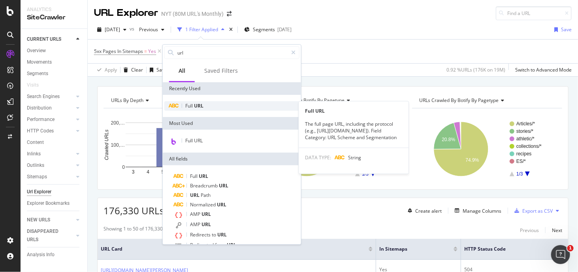
type input "url"
click at [224, 107] on div "Full URL" at bounding box center [231, 105] width 135 height 9
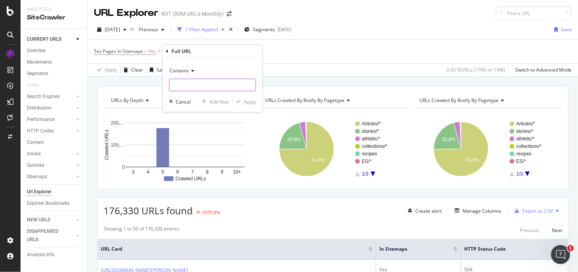
click at [213, 83] on input "text" at bounding box center [212, 85] width 86 height 13
type input "/by"
click at [256, 103] on div "Contains /by Cancel Add filter Apply" at bounding box center [213, 85] width 100 height 54
click at [251, 101] on div "Apply" at bounding box center [250, 101] width 12 height 7
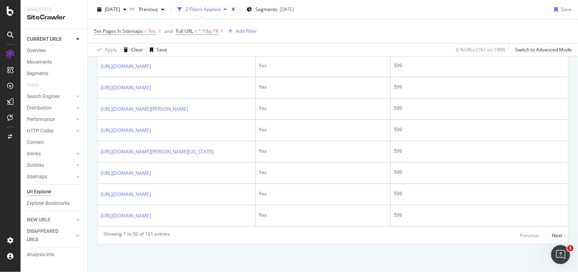
scroll to position [1555, 0]
drag, startPoint x: 304, startPoint y: 121, endPoint x: 268, endPoint y: 290, distance: 173.1
click at [556, 233] on div "Next" at bounding box center [557, 235] width 10 height 7
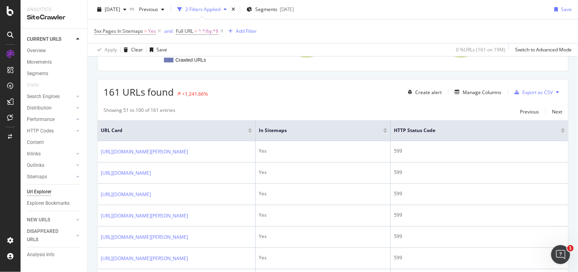
scroll to position [0, 0]
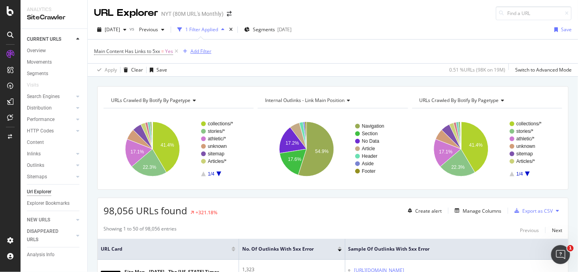
click at [199, 50] on div "Add Filter" at bounding box center [200, 51] width 21 height 7
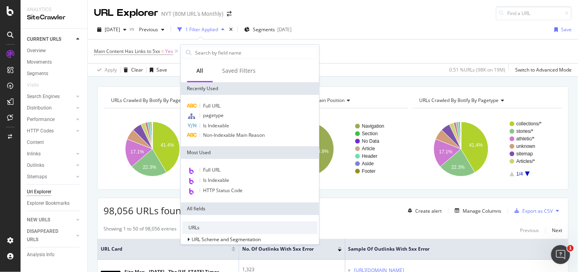
click at [369, 58] on div "Main Content Has Links to 5xx = Yes Add Filter" at bounding box center [332, 51] width 477 height 24
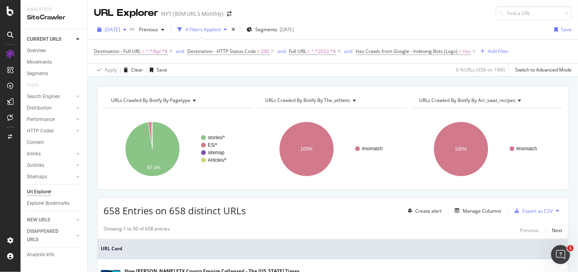
click at [120, 30] on span "[DATE]" at bounding box center [112, 29] width 15 height 7
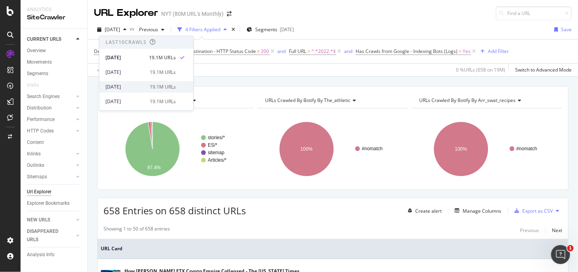
click at [158, 81] on div "[DATE] 19.1M URLs" at bounding box center [146, 86] width 94 height 11
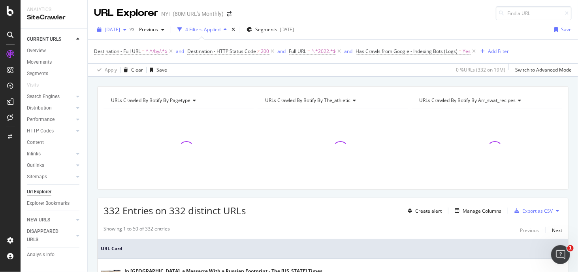
click at [120, 29] on span "[DATE]" at bounding box center [112, 29] width 15 height 7
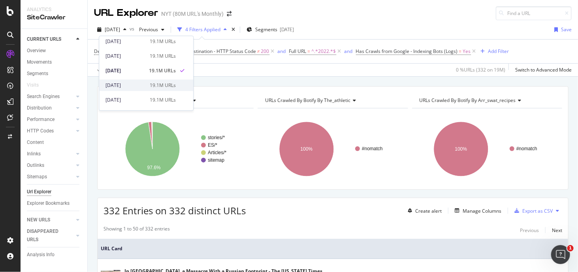
scroll to position [39, 0]
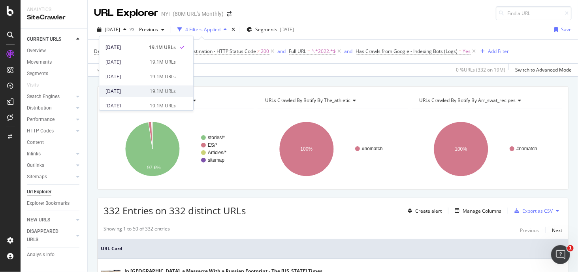
click at [150, 90] on div "19.1M URLs" at bounding box center [163, 91] width 26 height 7
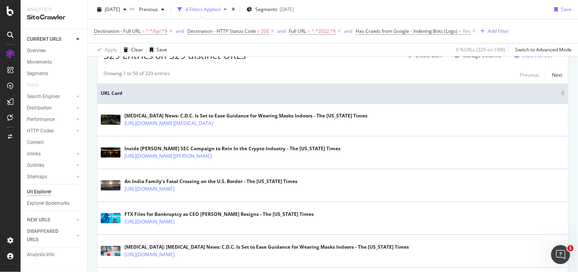
scroll to position [158, 0]
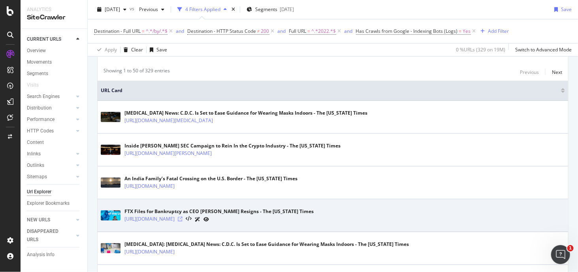
click at [182, 218] on icon at bounding box center [180, 218] width 5 height 5
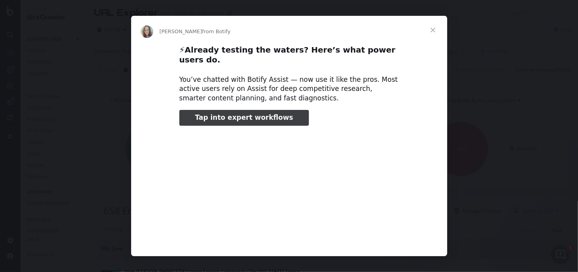
scroll to position [237, 0]
type input "25422"
click at [507, 53] on div "Intercom messenger" at bounding box center [289, 136] width 578 height 272
